Goal: Information Seeking & Learning: Find specific fact

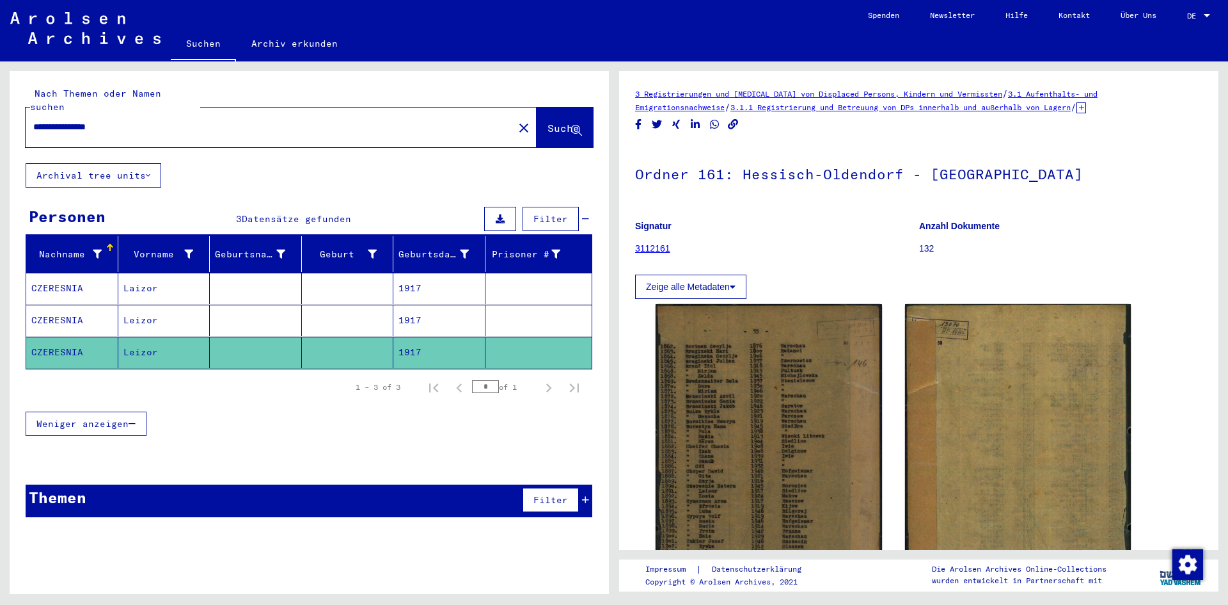
scroll to position [256, 0]
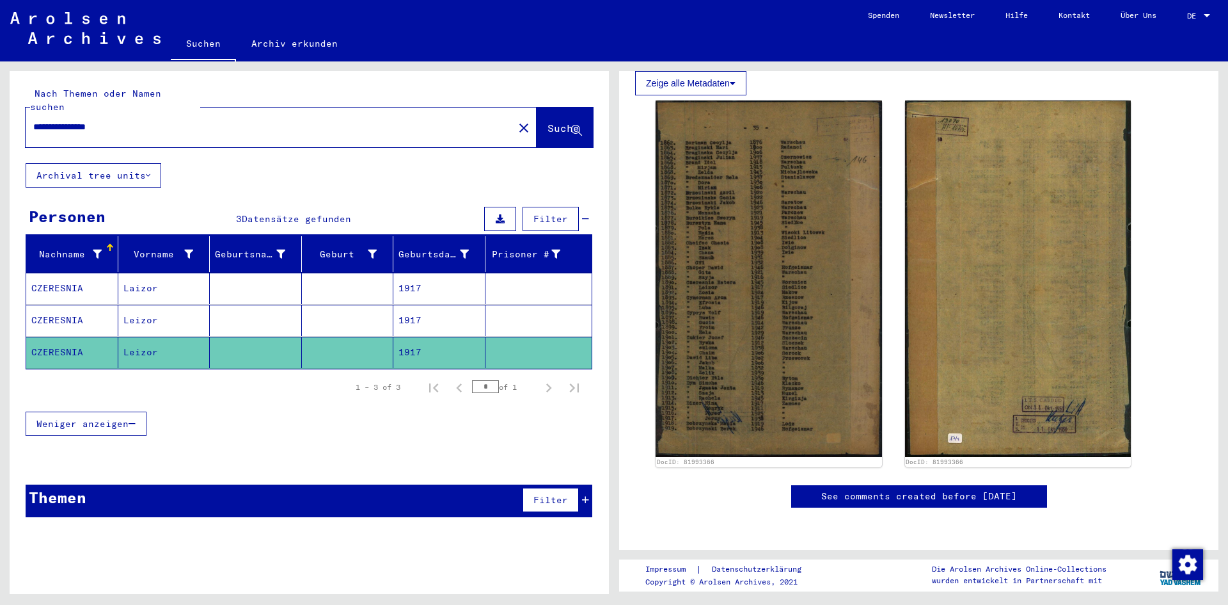
drag, startPoint x: 145, startPoint y: 114, endPoint x: 0, endPoint y: 106, distance: 145.4
click at [0, 106] on div "**********" at bounding box center [307, 327] width 614 height 532
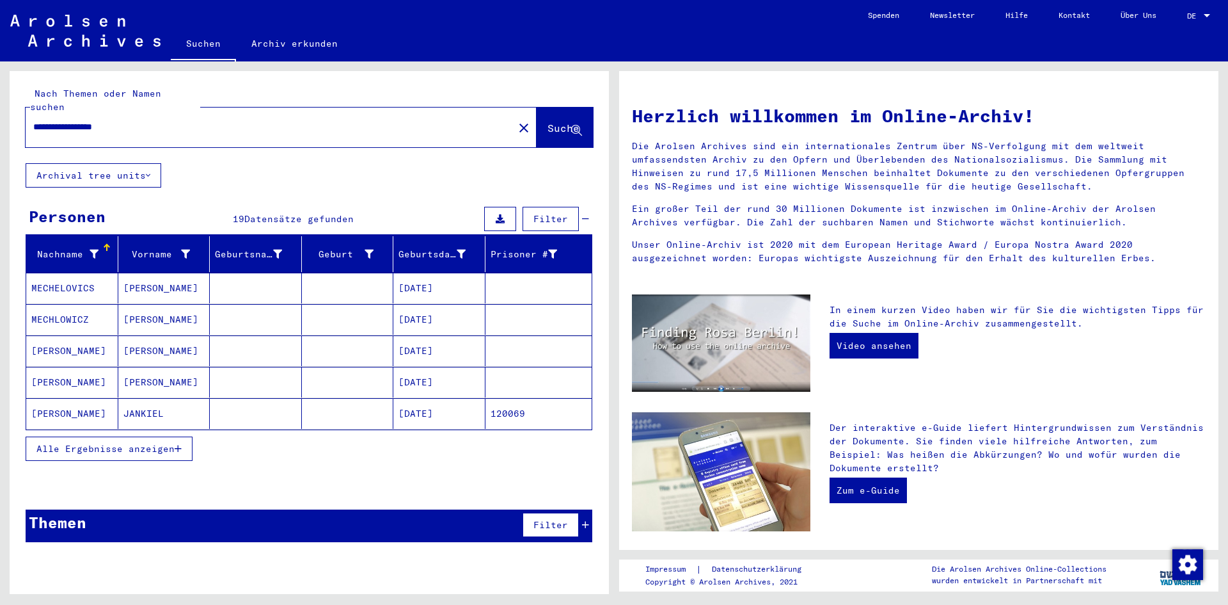
click at [132, 443] on span "Alle Ergebnisse anzeigen" at bounding box center [105, 449] width 138 height 12
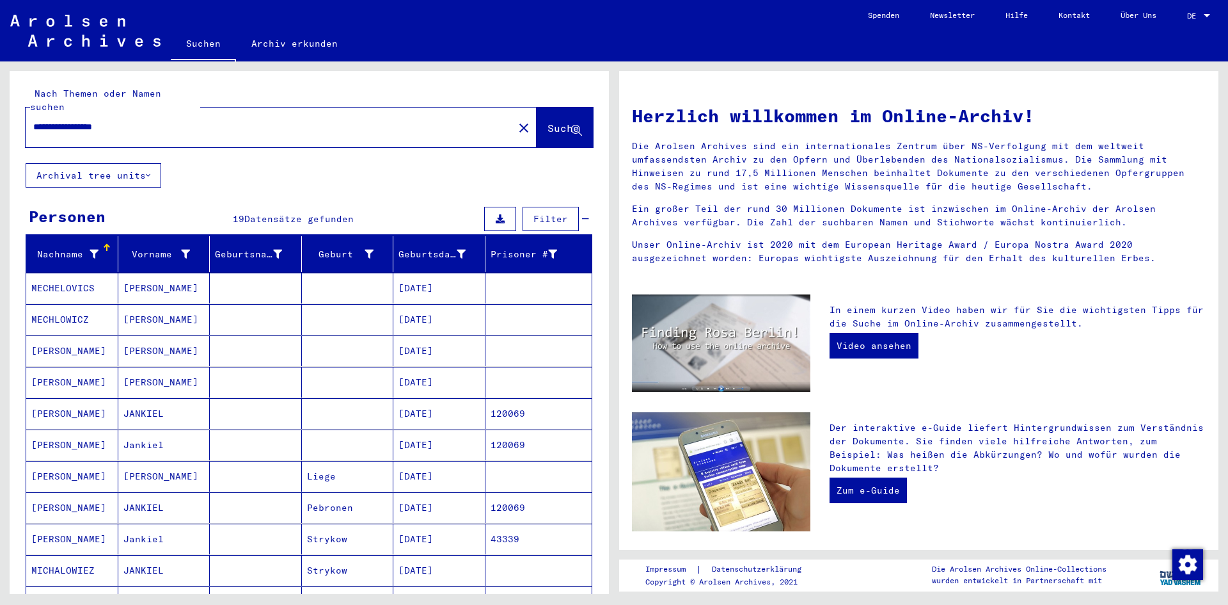
click at [162, 120] on input "**********" at bounding box center [265, 126] width 465 height 13
type input "**********"
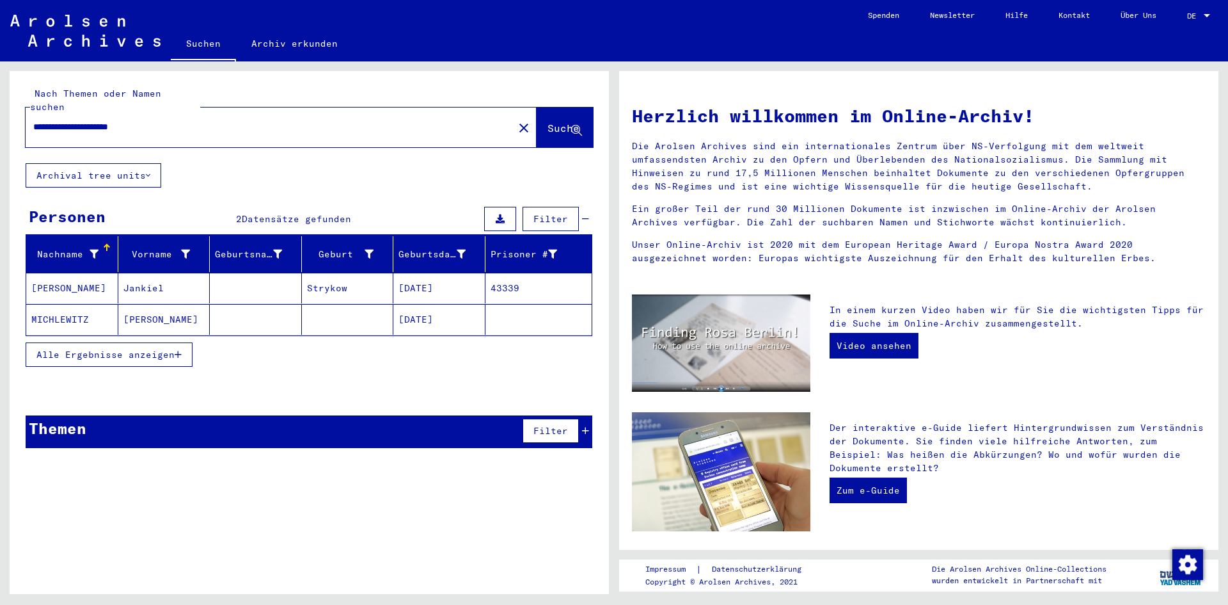
click at [451, 275] on mat-cell "[DATE]" at bounding box center [439, 288] width 92 height 31
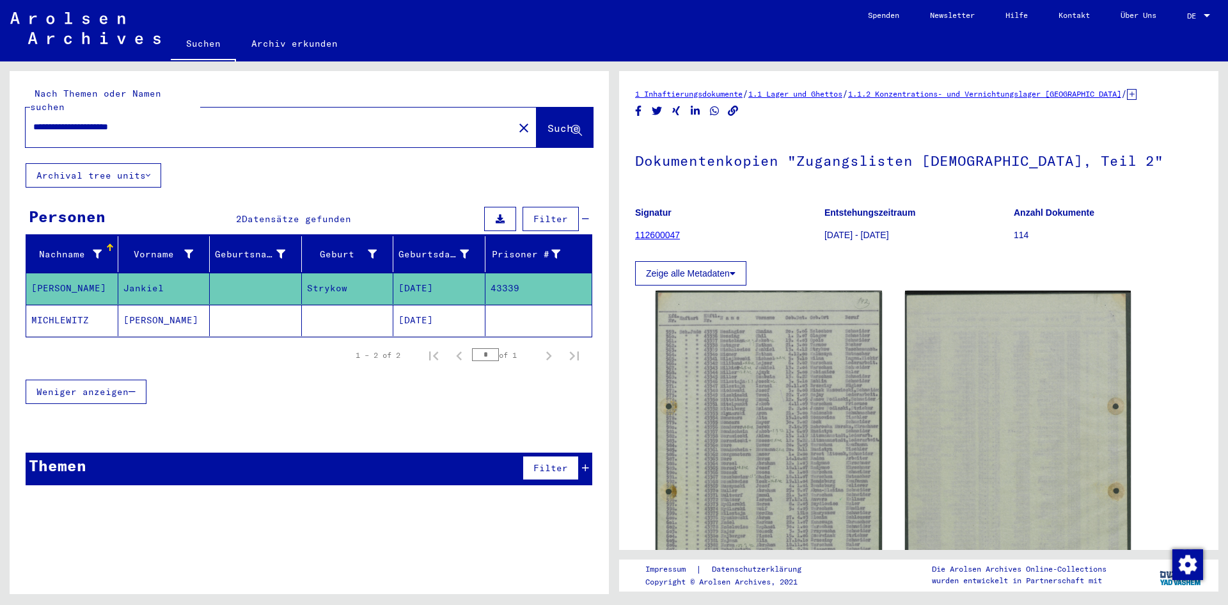
click at [425, 306] on mat-cell "[DATE]" at bounding box center [439, 319] width 92 height 31
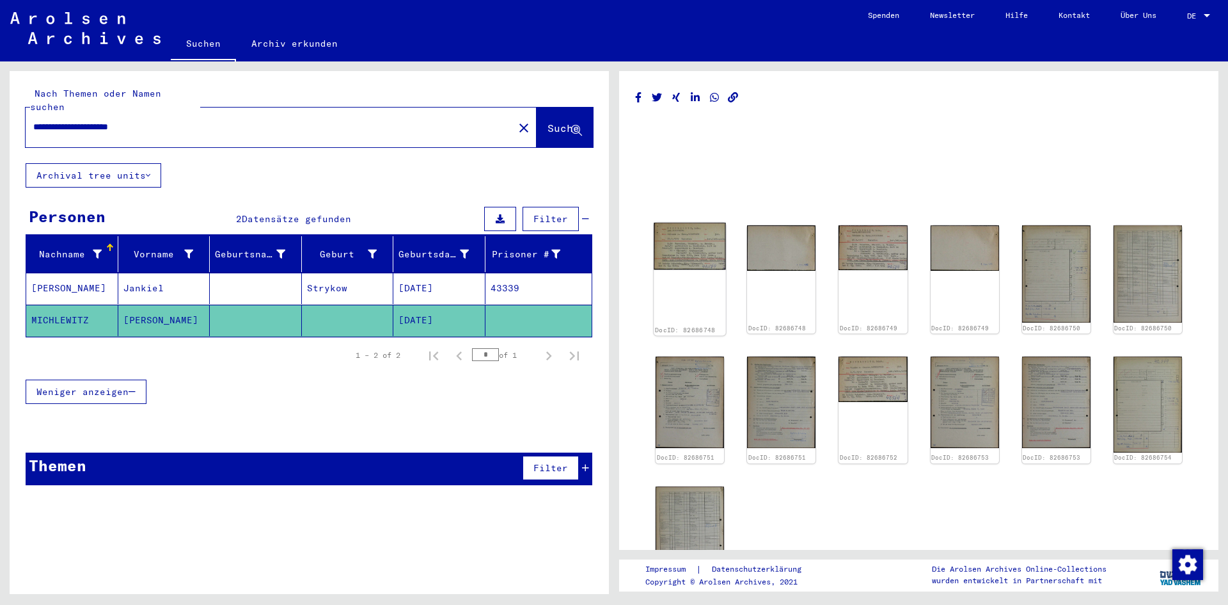
click at [698, 258] on img at bounding box center [690, 246] width 72 height 47
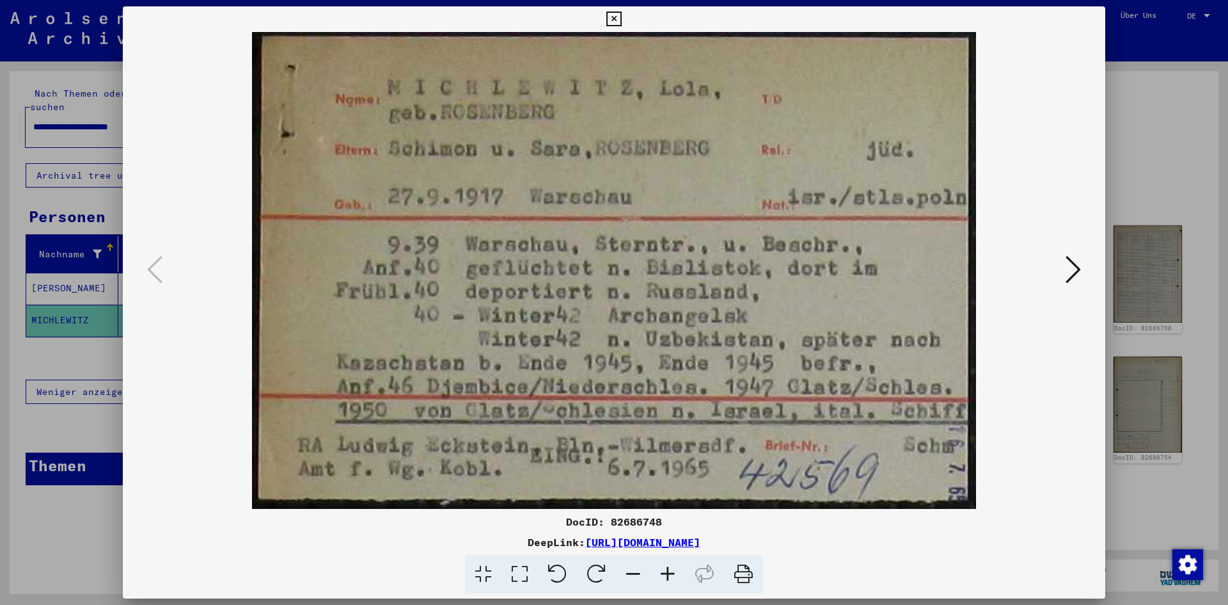
click at [702, 257] on img at bounding box center [614, 270] width 896 height 477
click at [617, 14] on icon at bounding box center [613, 19] width 15 height 15
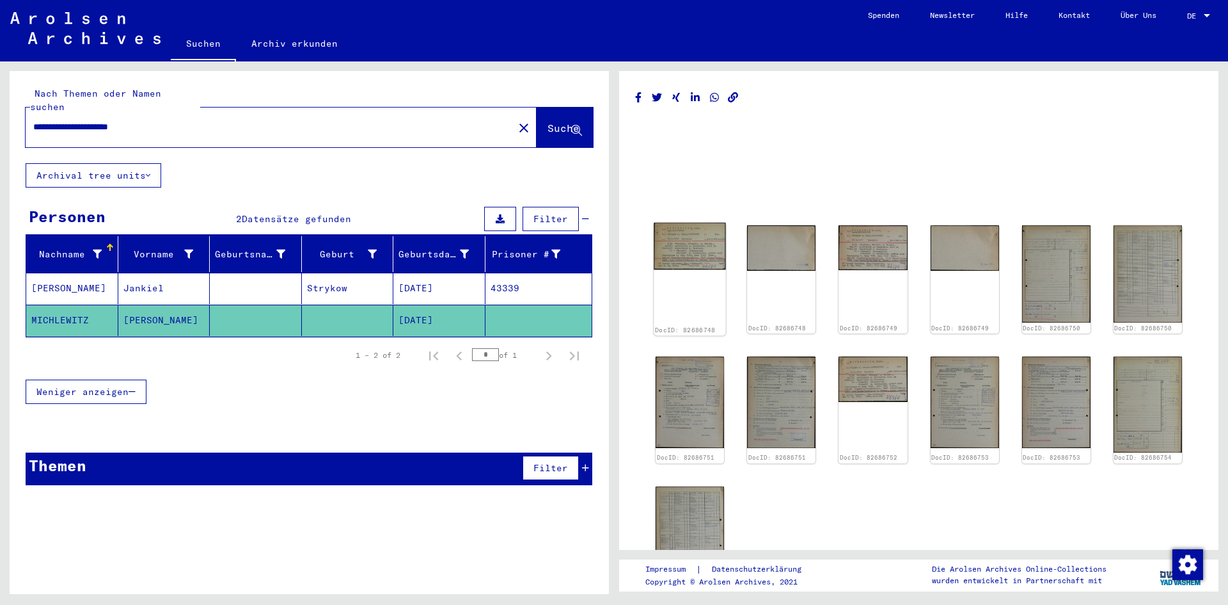
click at [701, 249] on img at bounding box center [690, 246] width 72 height 47
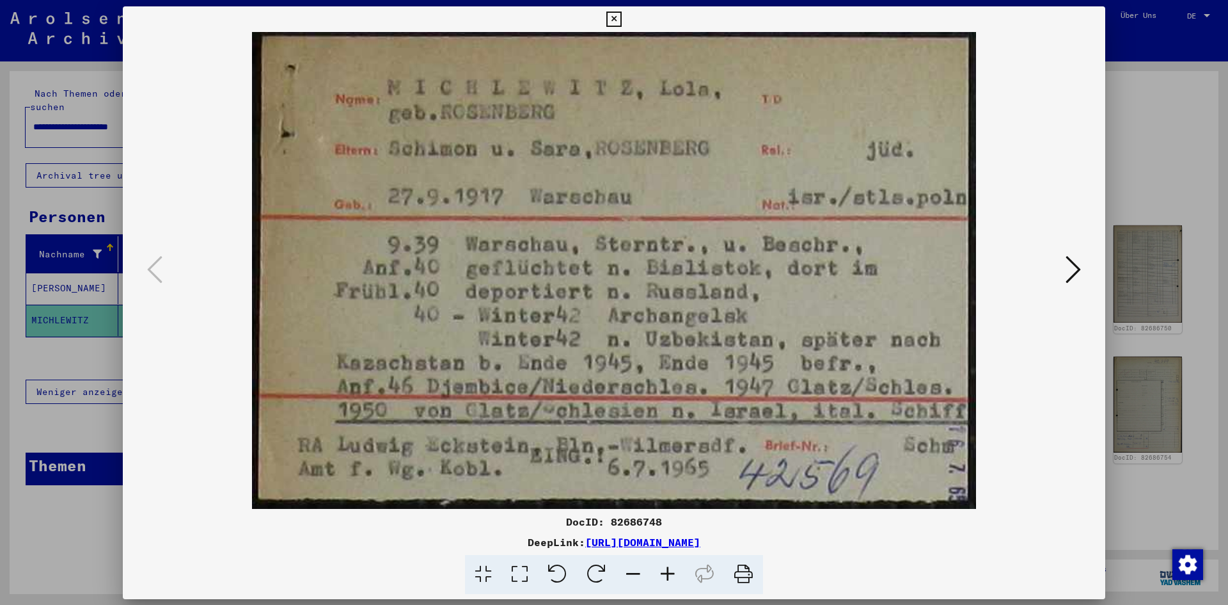
click at [701, 249] on img at bounding box center [614, 270] width 896 height 477
click at [1075, 273] on icon at bounding box center [1073, 269] width 15 height 31
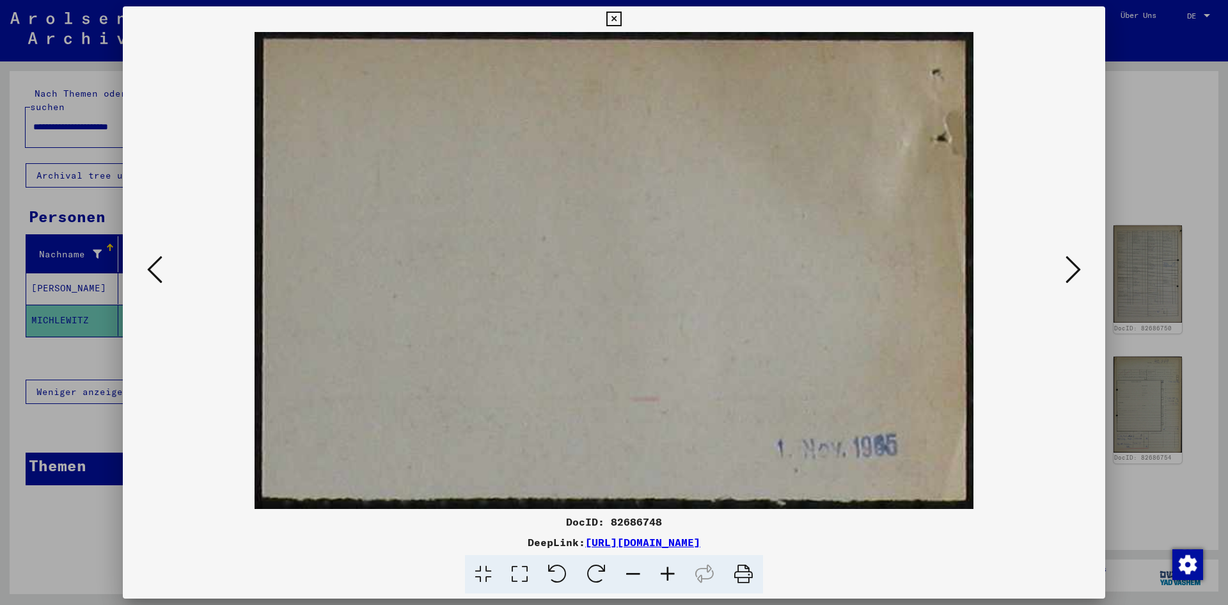
click at [1075, 273] on icon at bounding box center [1073, 269] width 15 height 31
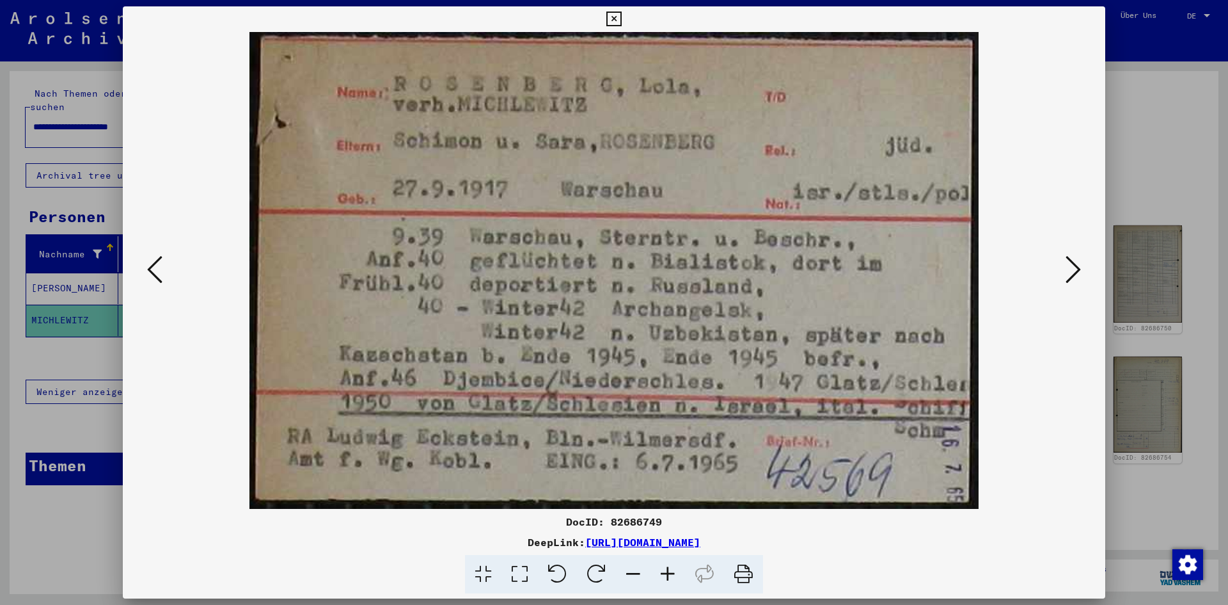
click at [1075, 273] on icon at bounding box center [1073, 269] width 15 height 31
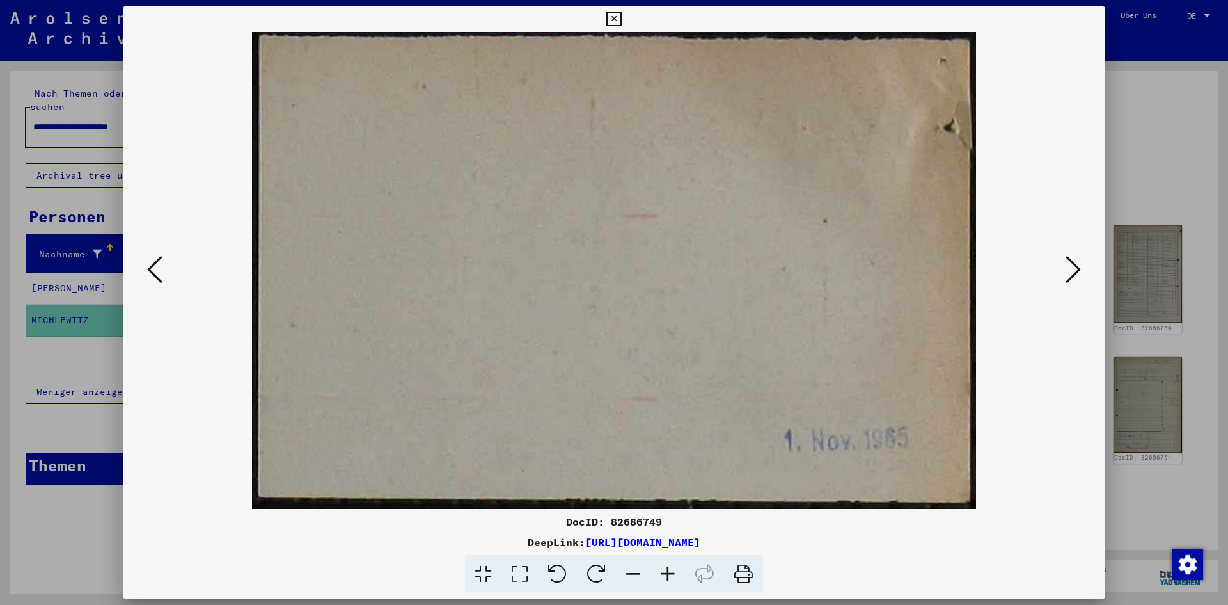
click at [1075, 273] on icon at bounding box center [1073, 269] width 15 height 31
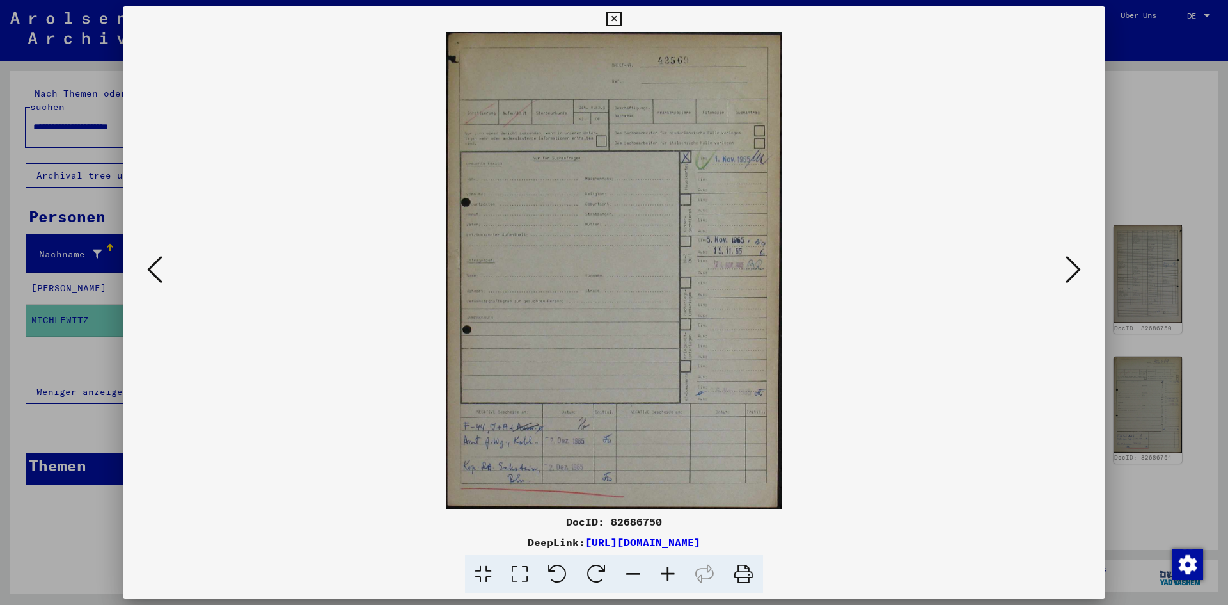
click at [1075, 273] on icon at bounding box center [1073, 269] width 15 height 31
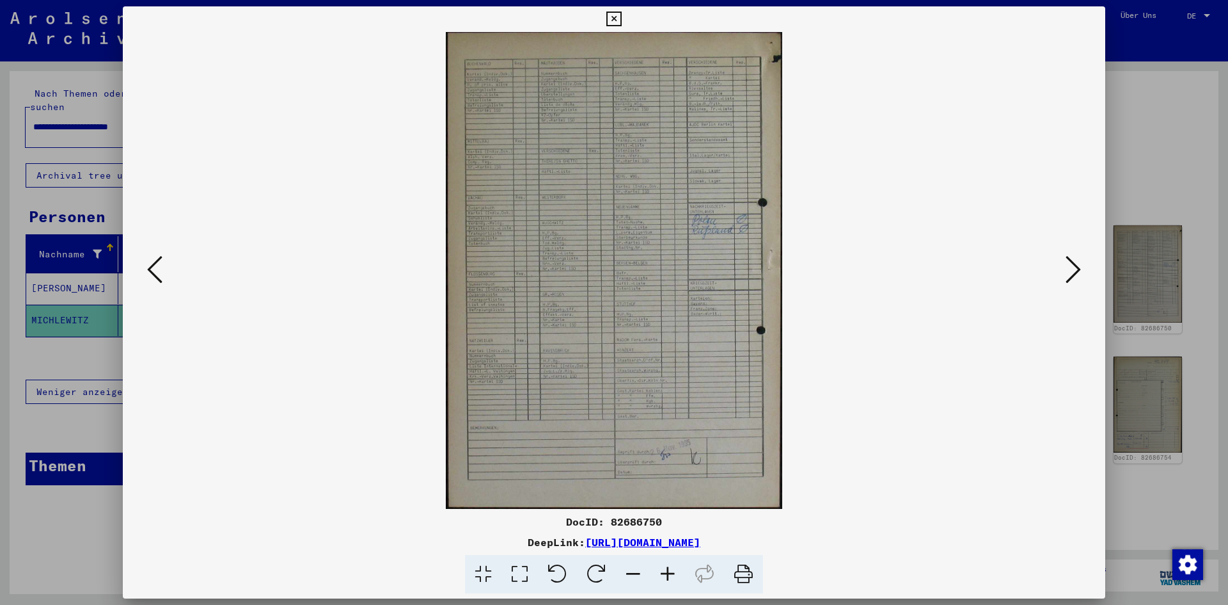
click at [1075, 273] on icon at bounding box center [1073, 269] width 15 height 31
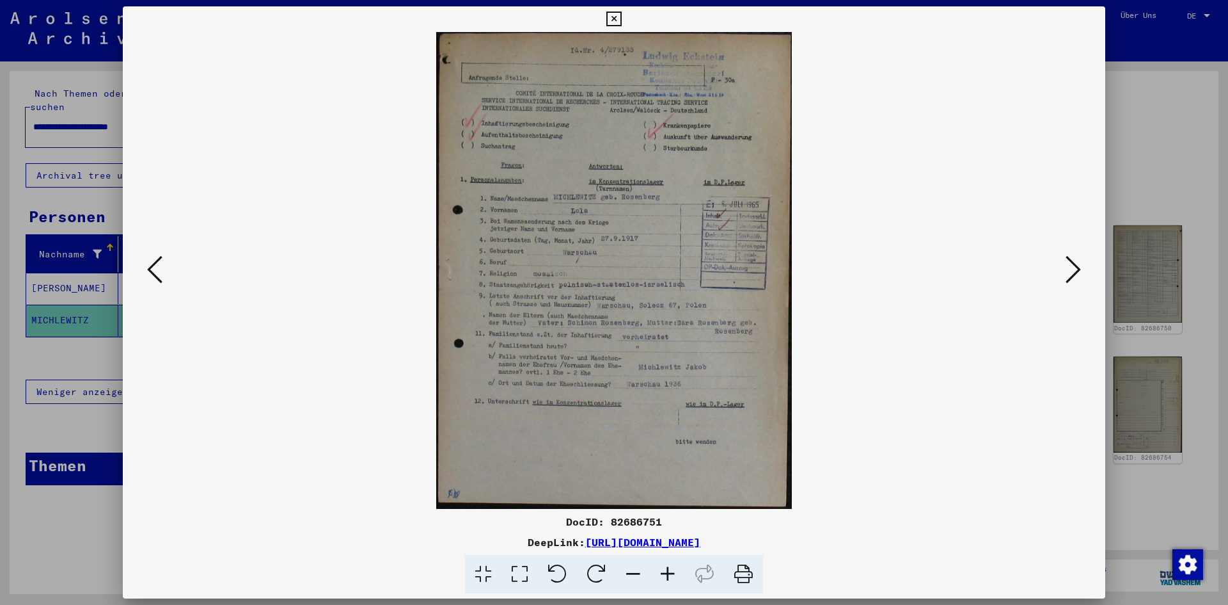
click at [1075, 273] on icon at bounding box center [1073, 269] width 15 height 31
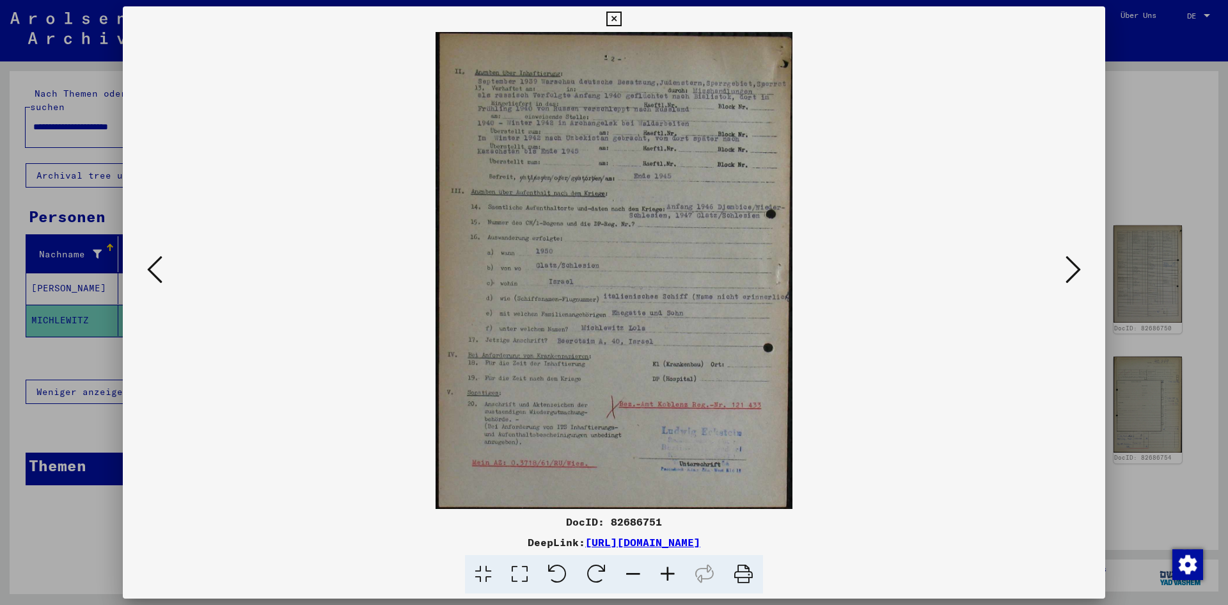
click at [613, 15] on icon at bounding box center [613, 19] width 15 height 15
